Goal: Task Accomplishment & Management: Complete application form

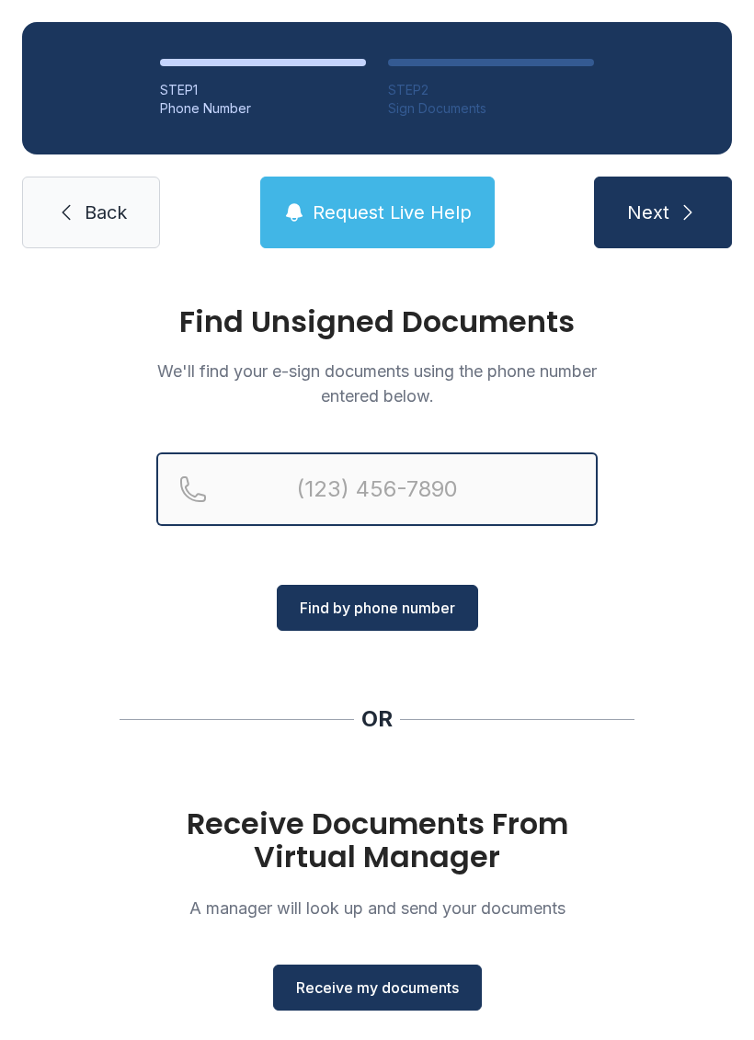
click at [402, 515] on input "Reservation phone number" at bounding box center [376, 489] width 441 height 74
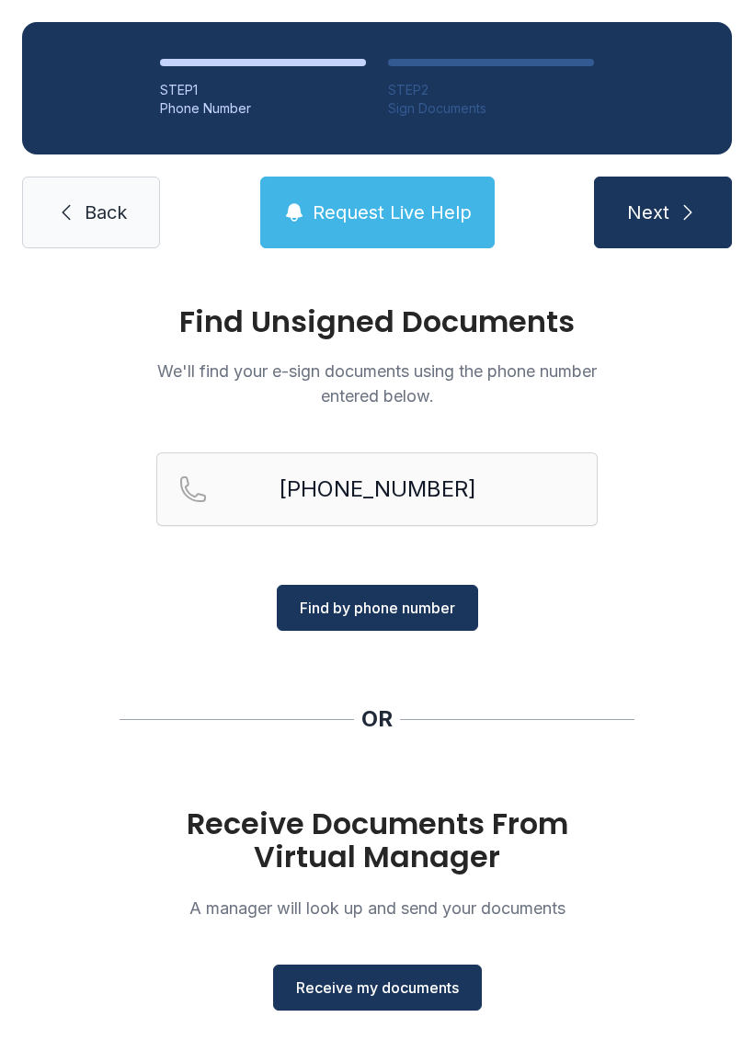
click at [422, 596] on button "Find by phone number" at bounding box center [377, 608] width 201 height 46
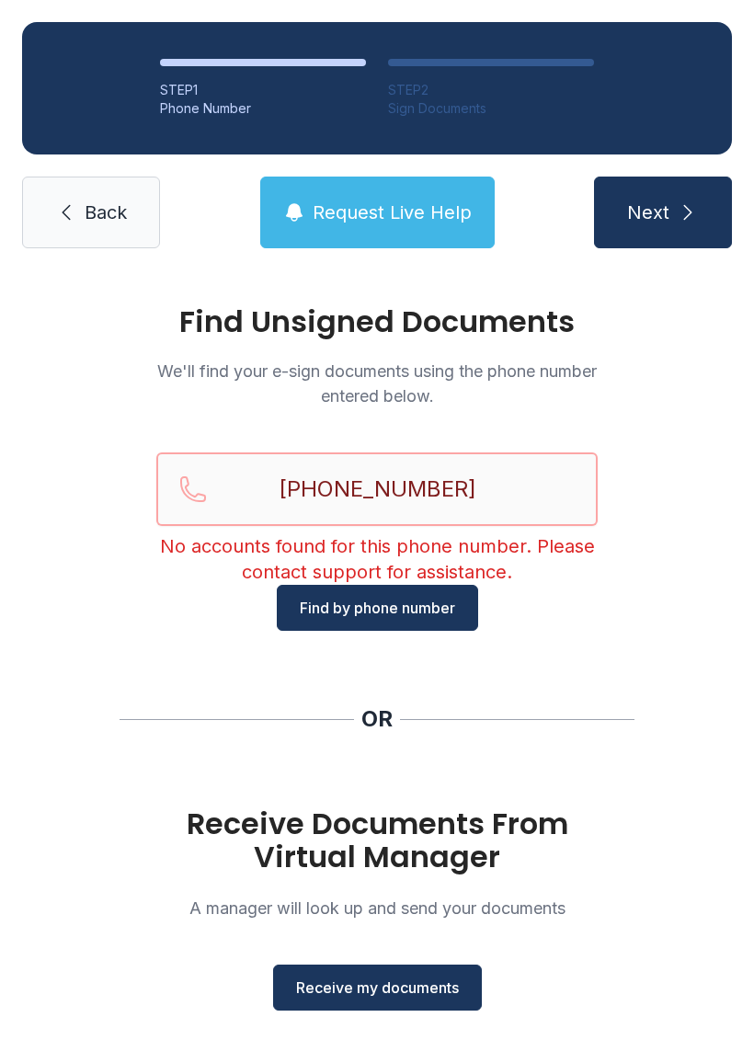
click at [517, 485] on input "[PHONE_NUMBER]" at bounding box center [376, 489] width 441 height 74
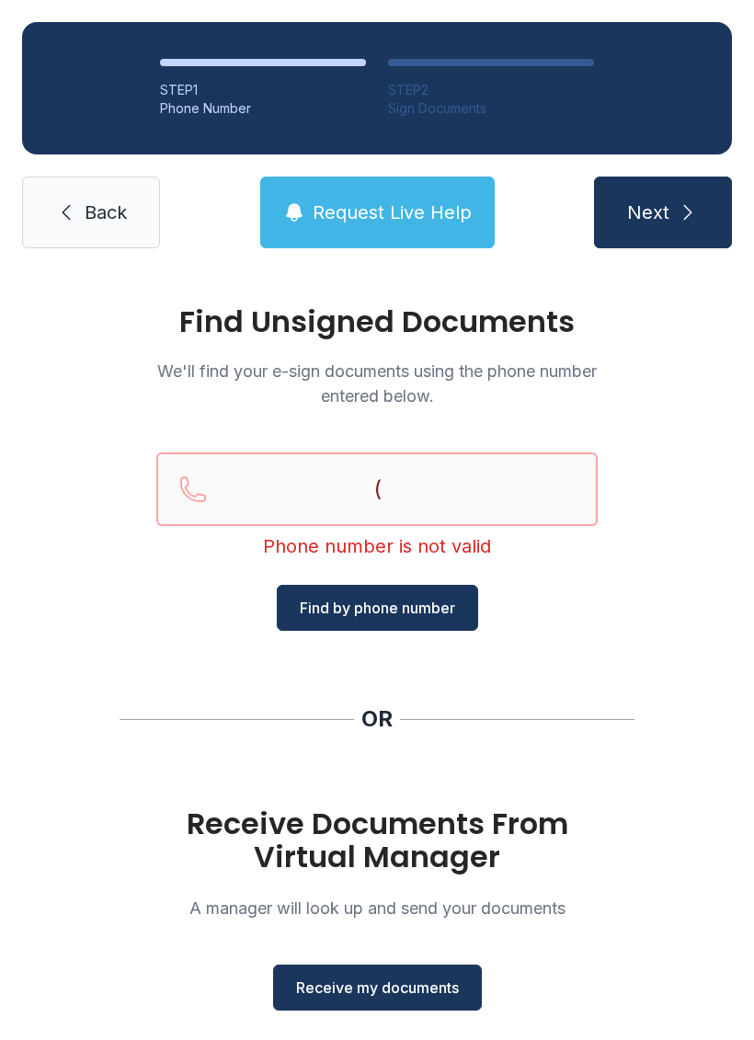
type input "("
click at [89, 181] on link "Back" at bounding box center [91, 213] width 138 height 72
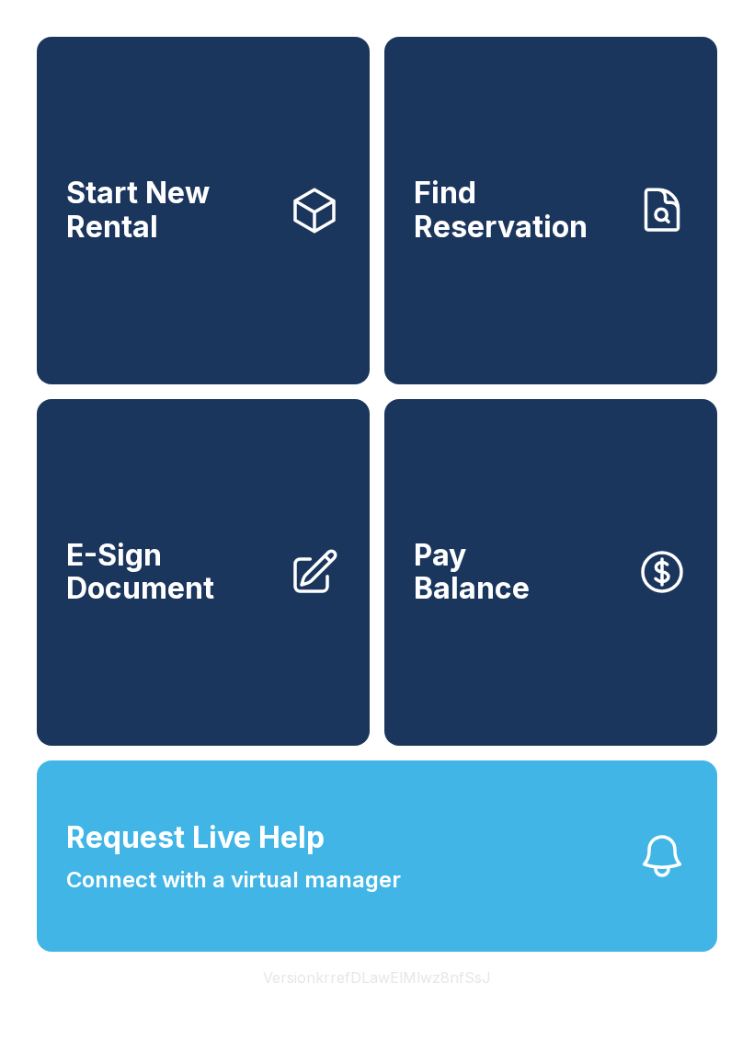
click at [557, 655] on button "Pay Balance" at bounding box center [550, 572] width 333 height 347
click at [156, 653] on link "E-Sign Document" at bounding box center [203, 572] width 333 height 347
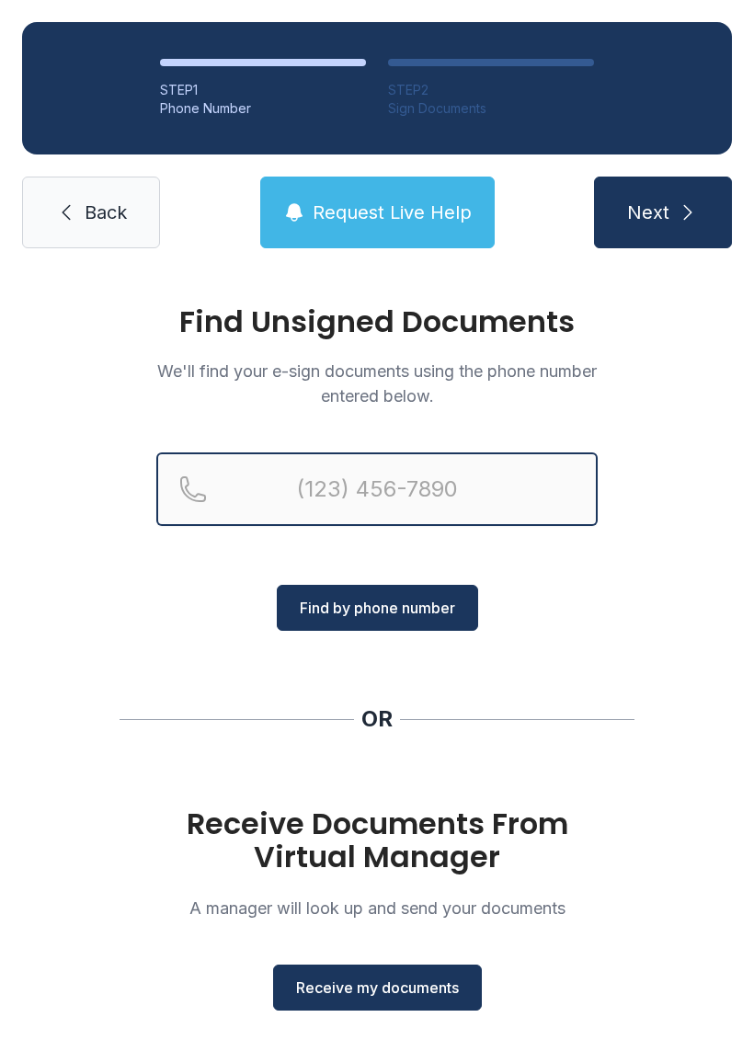
click at [354, 487] on input "Reservation phone number" at bounding box center [376, 489] width 441 height 74
click at [427, 504] on input "(" at bounding box center [376, 489] width 441 height 74
click at [427, 503] on input "(" at bounding box center [376, 489] width 441 height 74
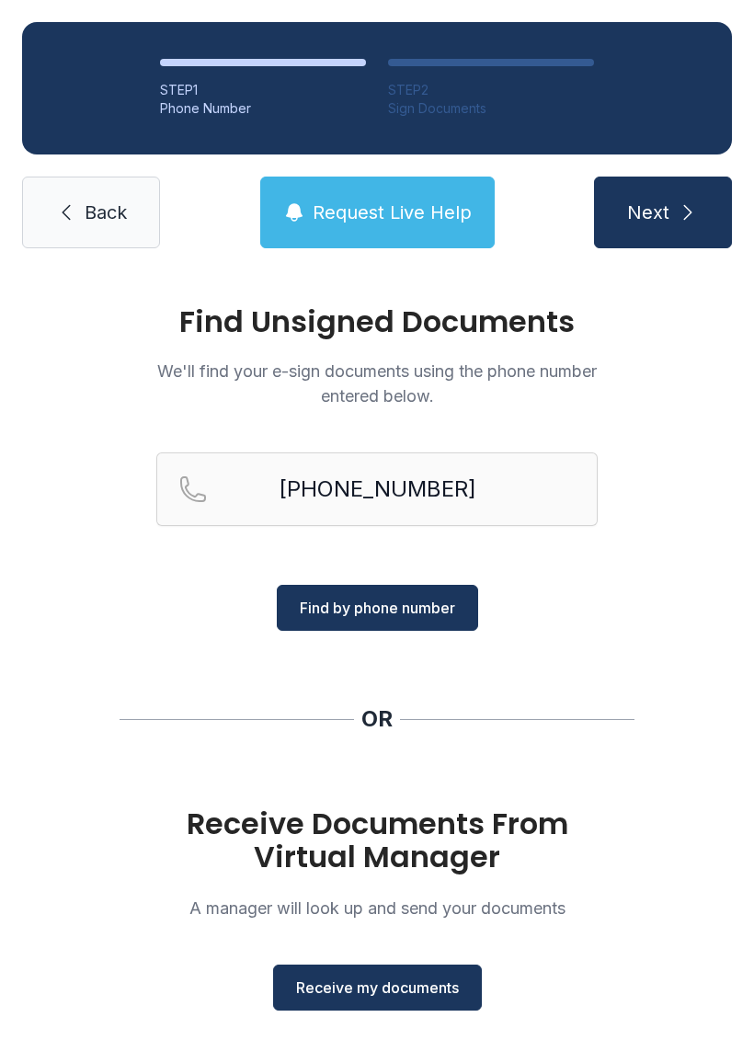
click at [393, 598] on span "Find by phone number" at bounding box center [377, 608] width 155 height 22
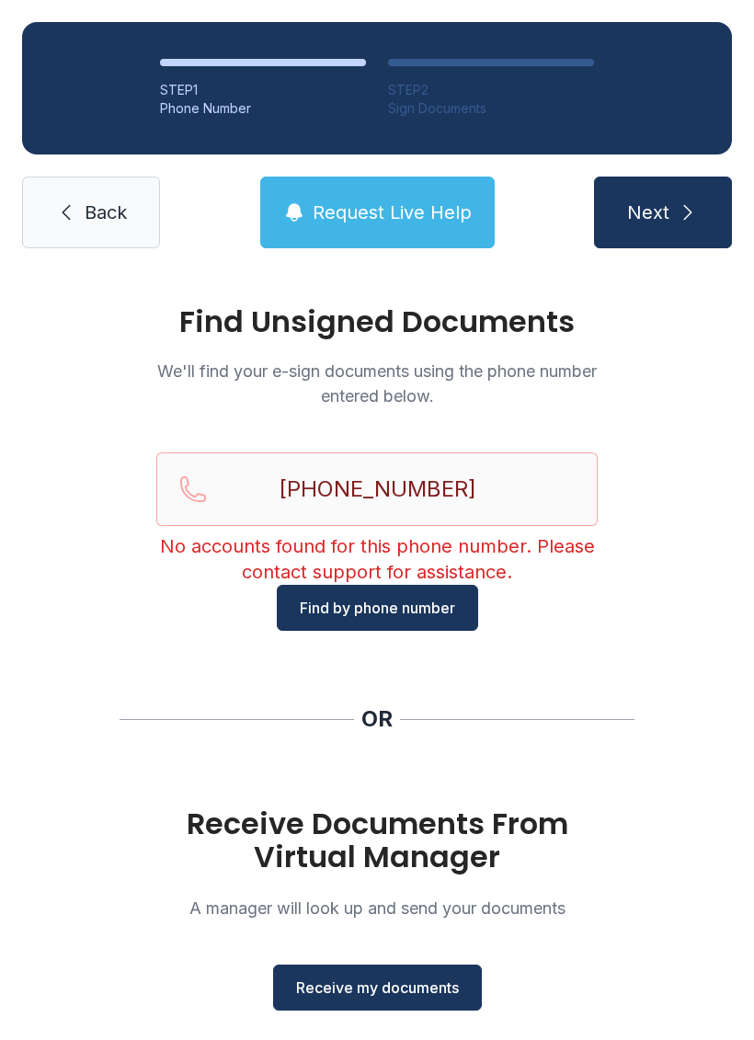
click at [407, 597] on span "Find by phone number" at bounding box center [377, 608] width 155 height 22
click at [405, 485] on input "[PHONE_NUMBER]" at bounding box center [376, 489] width 441 height 74
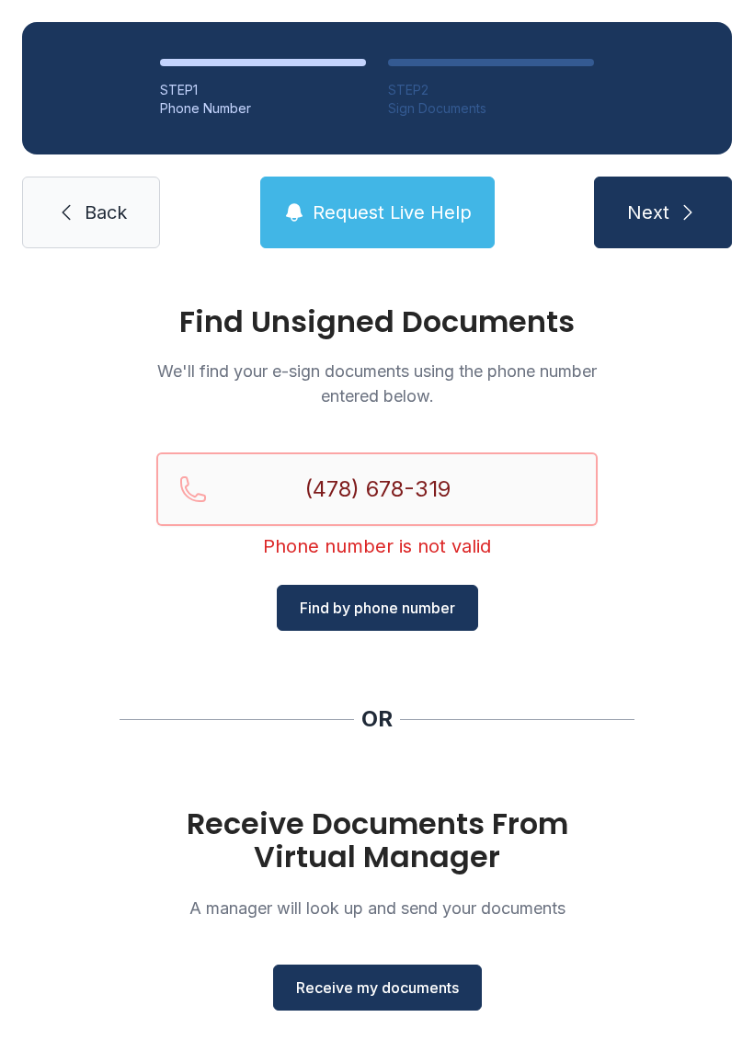
type input "[PHONE_NUMBER]"
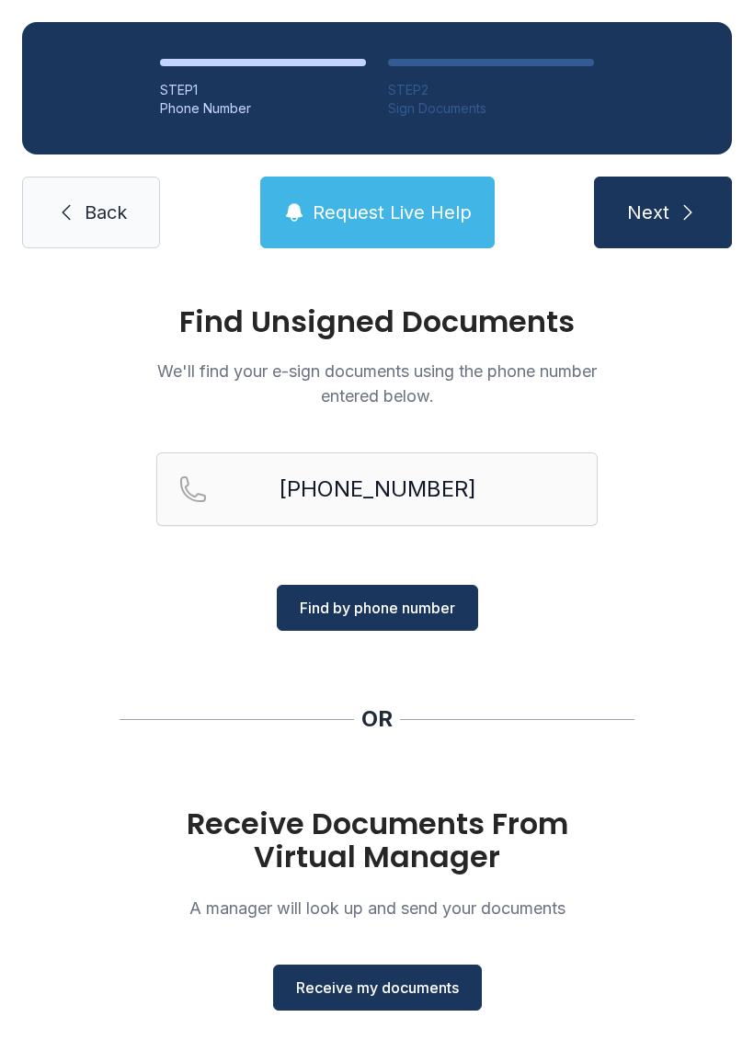
click at [378, 602] on span "Find by phone number" at bounding box center [377, 608] width 155 height 22
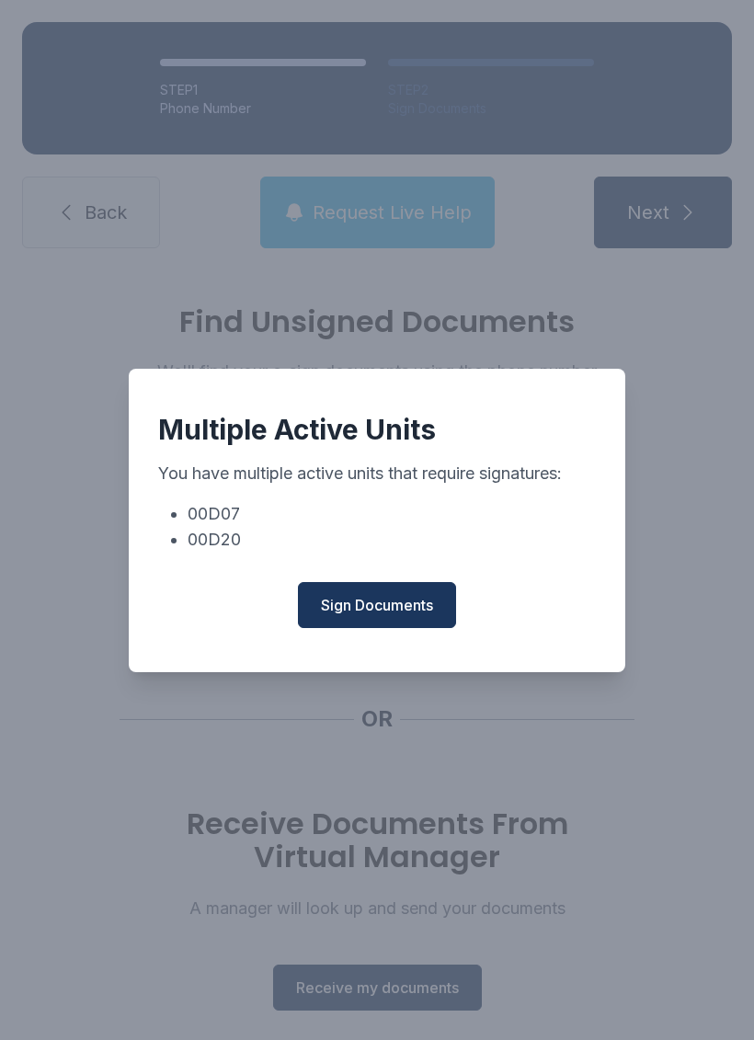
click at [394, 580] on div "Multiple Active Units You have multiple active units that require signatures: 0…" at bounding box center [377, 520] width 496 height 303
click at [376, 616] on span "Sign Documents" at bounding box center [377, 605] width 112 height 22
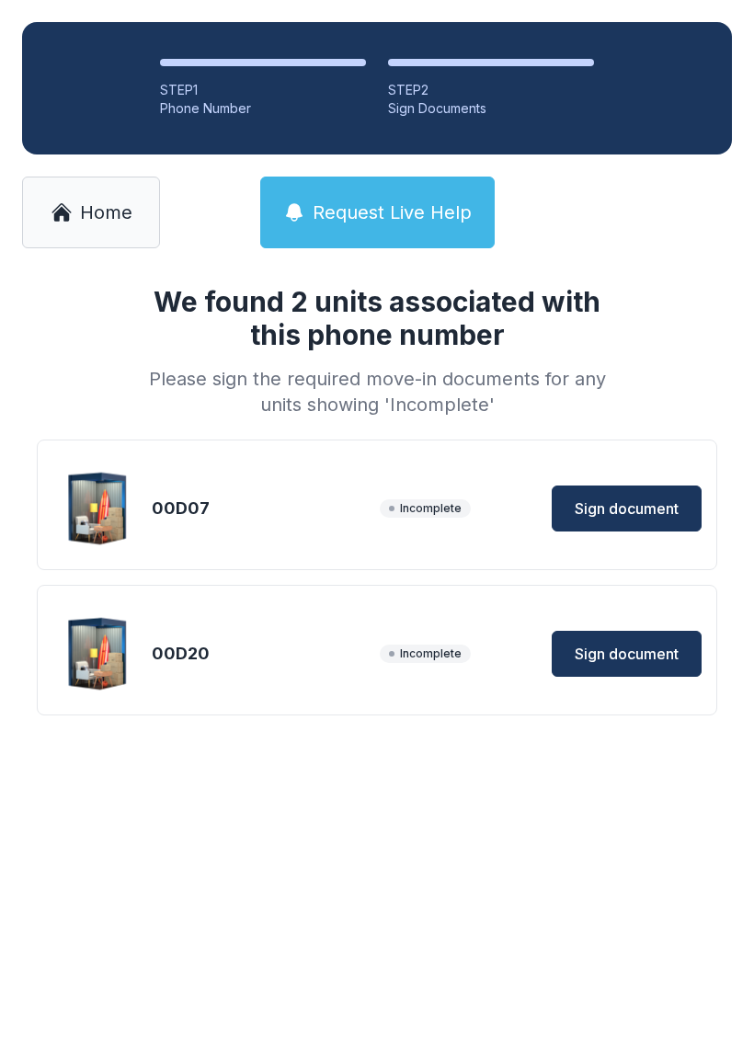
click at [638, 520] on button "Sign document" at bounding box center [627, 508] width 150 height 46
click at [681, 644] on button "Sign document" at bounding box center [627, 654] width 150 height 46
click at [68, 245] on link "Home" at bounding box center [91, 213] width 138 height 72
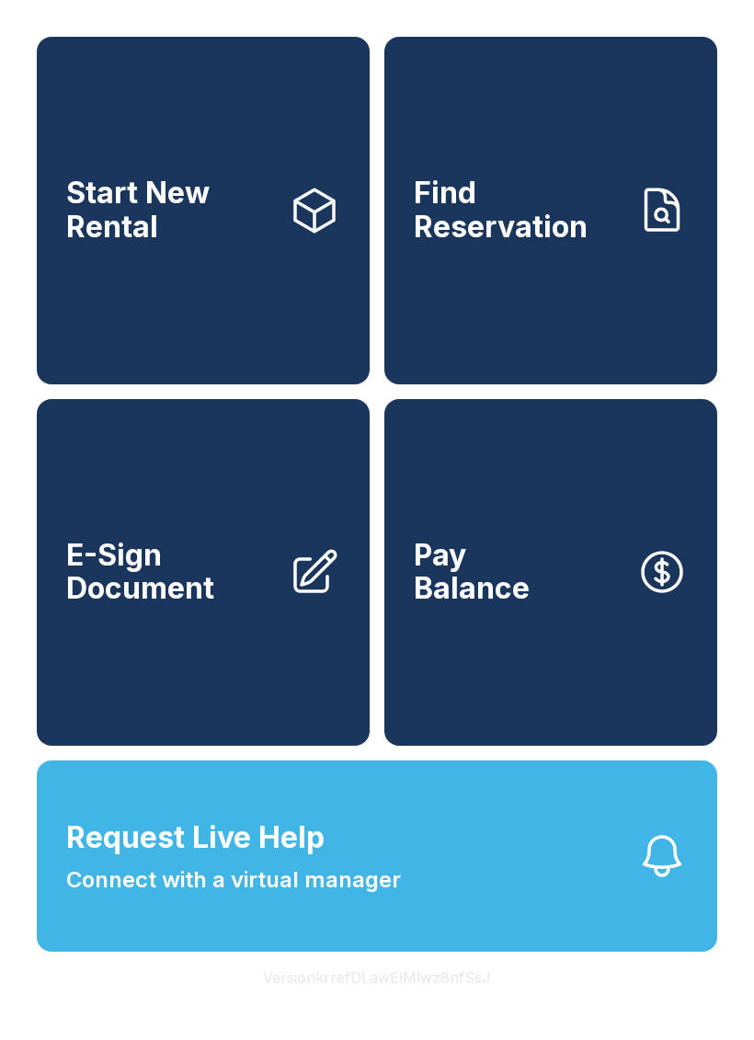
click at [173, 606] on span "E-Sign Document" at bounding box center [170, 572] width 208 height 67
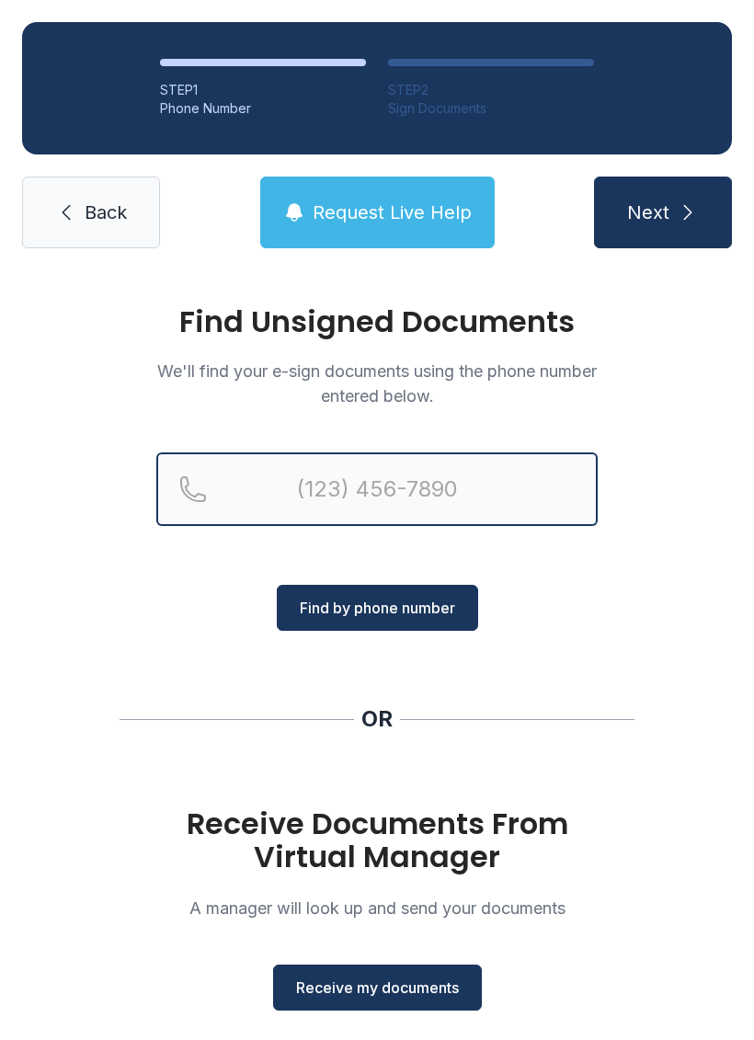
click at [392, 491] on input "Reservation phone number" at bounding box center [376, 489] width 441 height 74
type input "[PHONE_NUMBER]"
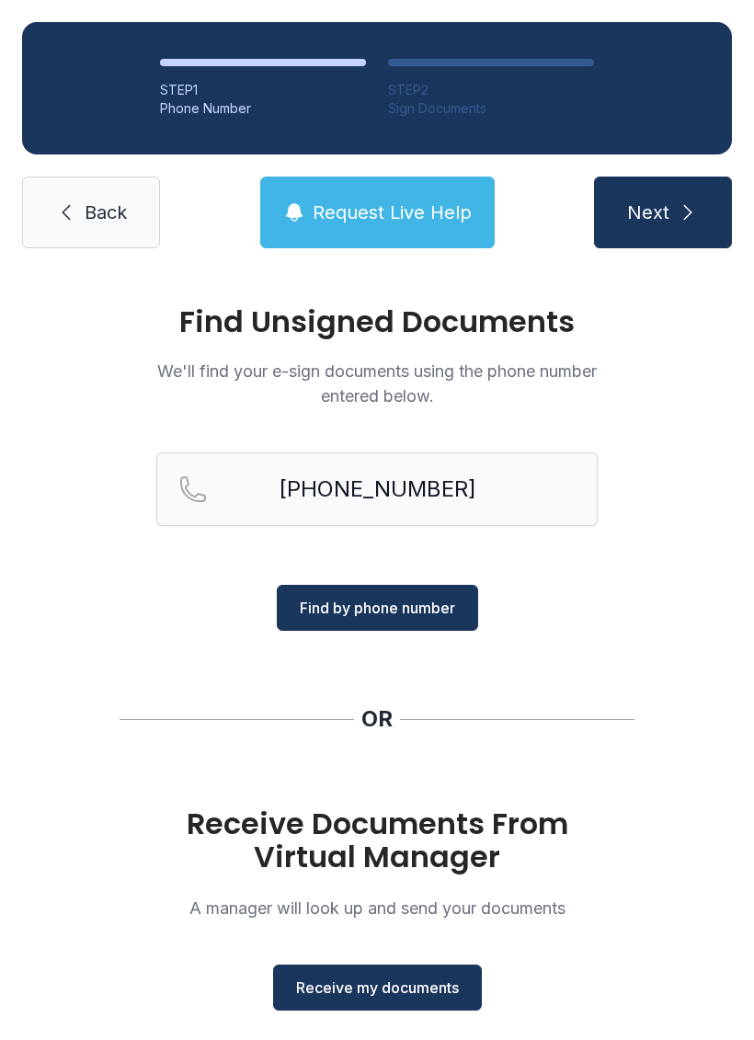
click at [385, 585] on button "Find by phone number" at bounding box center [377, 608] width 201 height 46
click at [400, 597] on span "Find by phone number" at bounding box center [377, 608] width 155 height 22
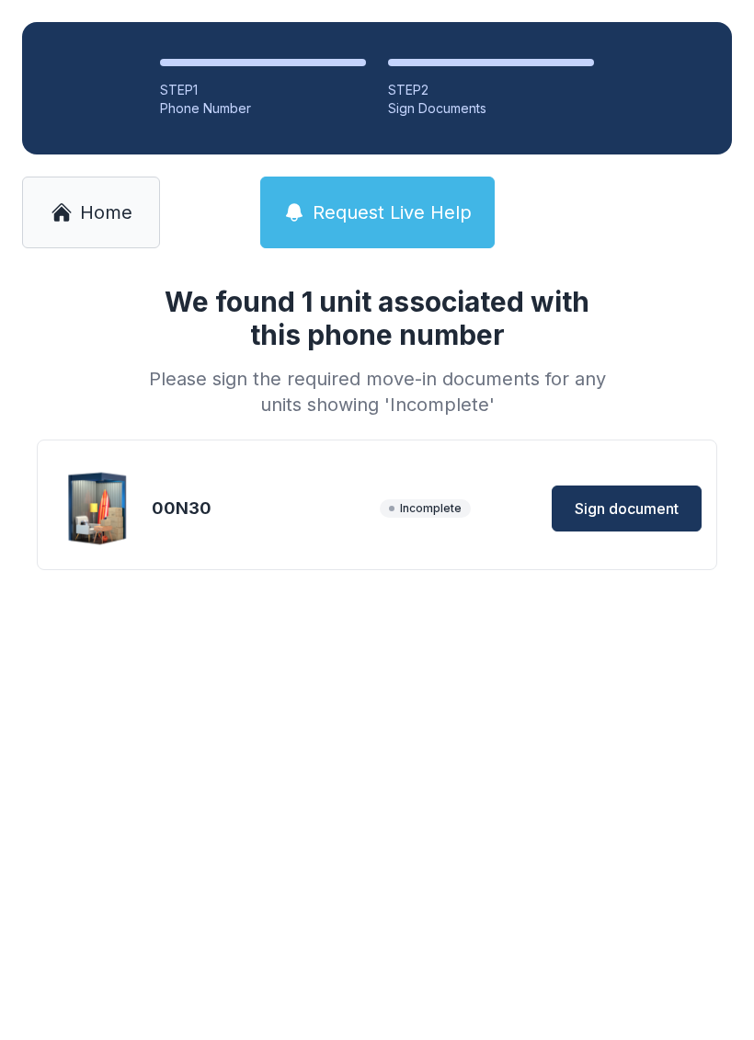
click at [639, 495] on button "Sign document" at bounding box center [627, 508] width 150 height 46
click at [110, 191] on link "Home" at bounding box center [91, 213] width 138 height 72
